Goal: Navigation & Orientation: Find specific page/section

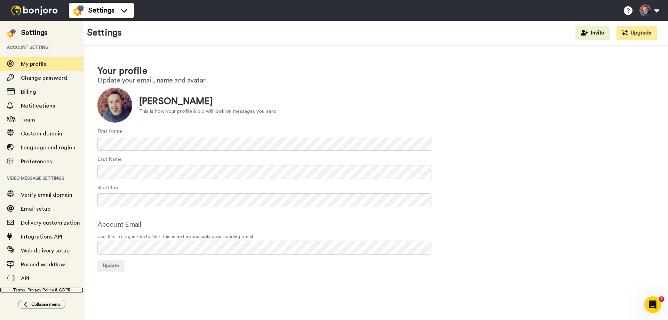
click at [43, 289] on link "Terms, Privacy Policy & GDPR" at bounding box center [42, 290] width 84 height 6
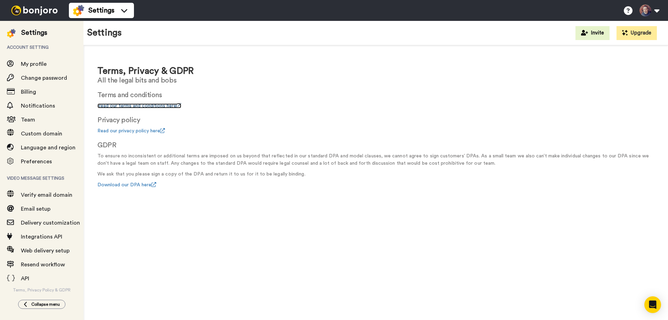
click at [132, 108] on link "Read our terms and conditions here" at bounding box center [139, 105] width 84 height 5
